Goal: Task Accomplishment & Management: Manage account settings

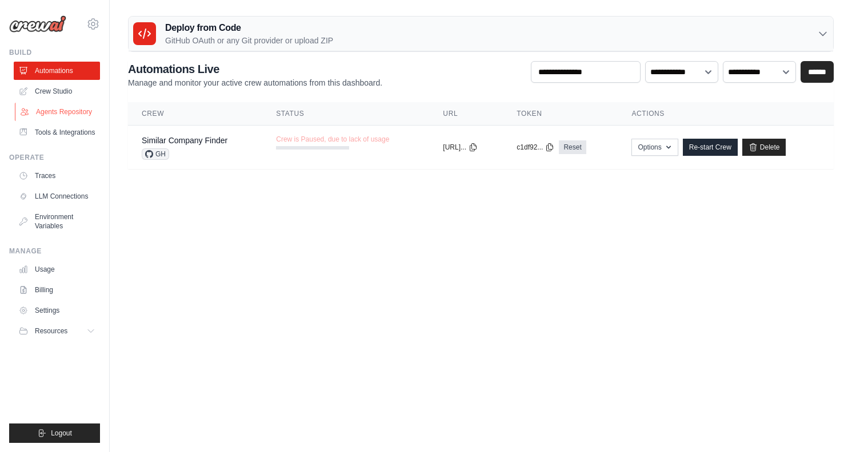
click at [69, 113] on link "Agents Repository" at bounding box center [58, 112] width 86 height 18
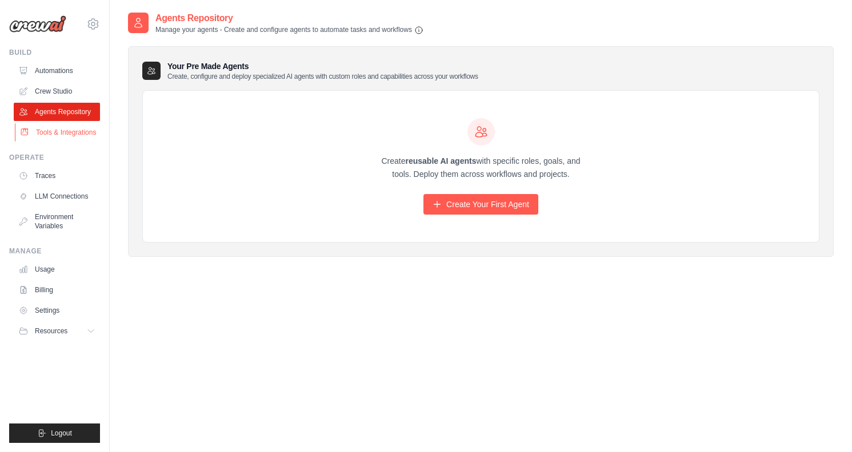
click at [48, 136] on link "Tools & Integrations" at bounding box center [58, 132] width 86 height 18
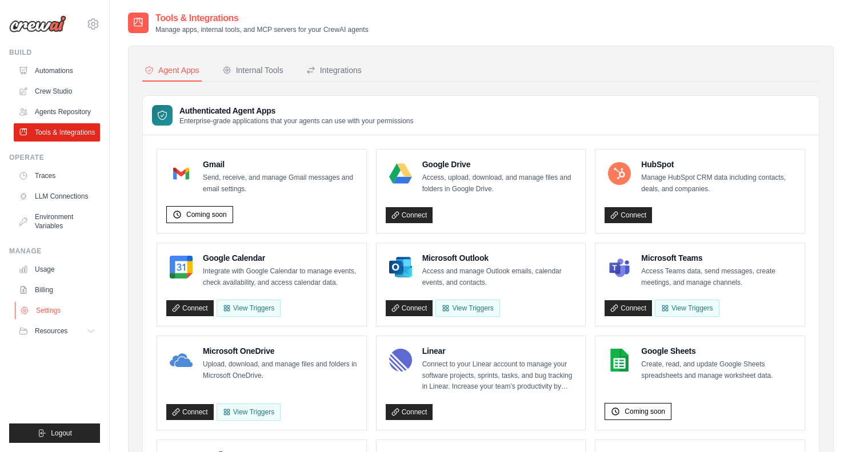
click at [52, 307] on link "Settings" at bounding box center [58, 311] width 86 height 18
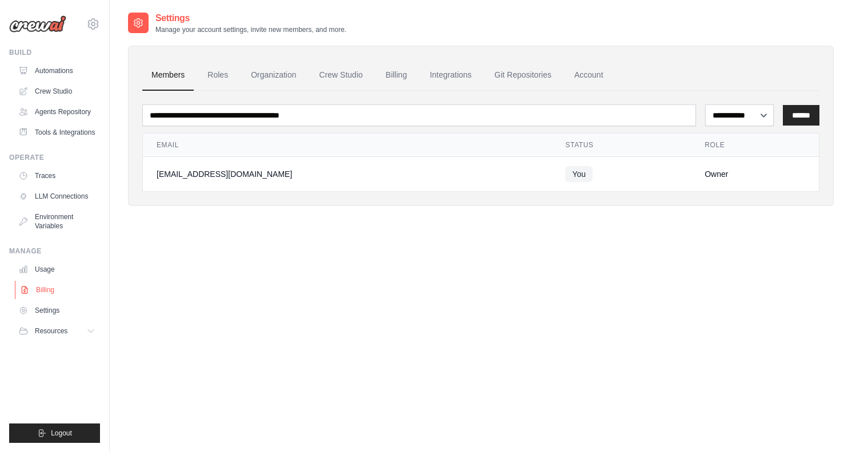
click at [29, 286] on icon at bounding box center [24, 290] width 9 height 9
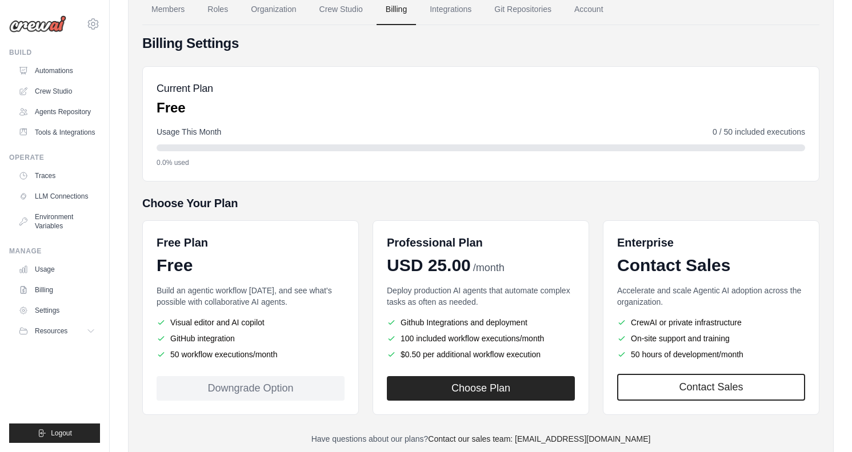
scroll to position [102, 0]
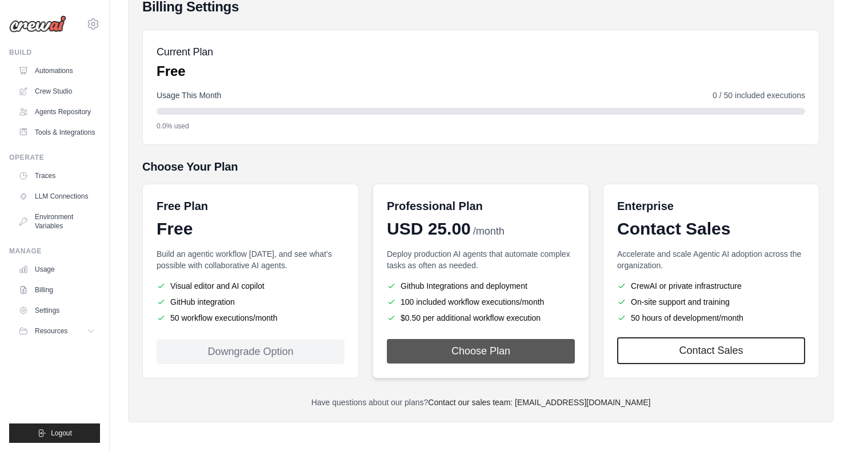
click at [473, 354] on button "Choose Plan" at bounding box center [481, 351] width 188 height 25
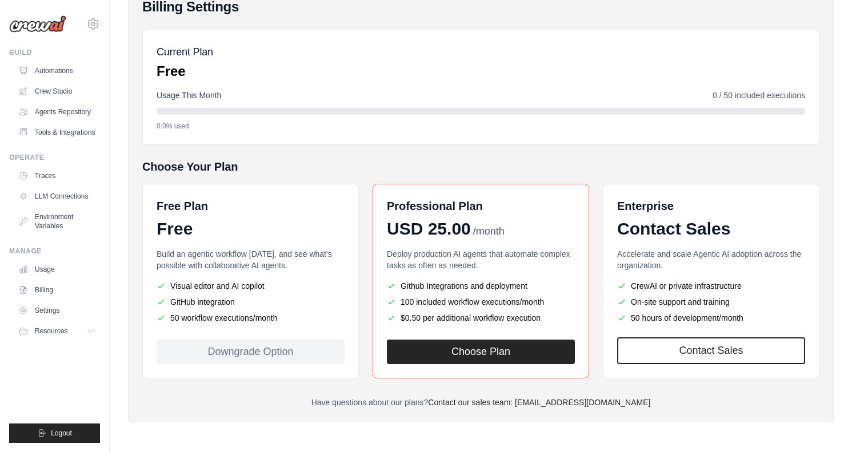
click at [310, 294] on ul "Visual editor and AI copilot GitHub integration 50 workflow executions/month" at bounding box center [250, 301] width 188 height 43
click at [267, 323] on li "50 workflow executions/month" at bounding box center [250, 317] width 188 height 11
